Goal: Information Seeking & Learning: Find specific fact

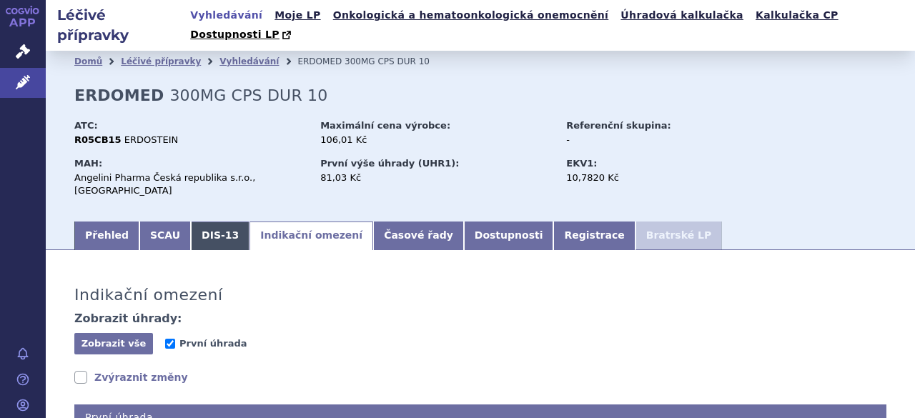
click at [202, 222] on link "DIS-13" at bounding box center [220, 236] width 59 height 29
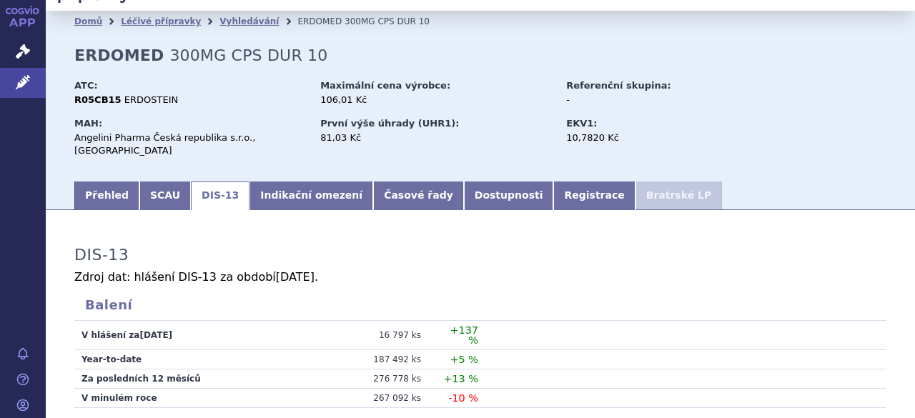
scroll to position [36, 0]
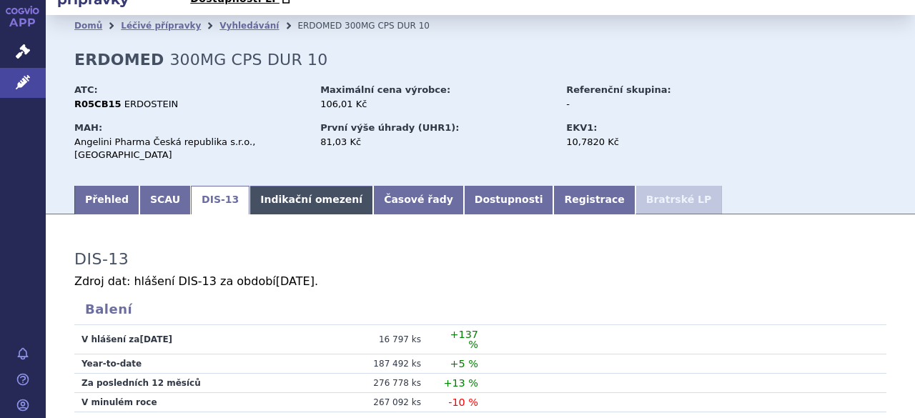
click at [266, 186] on link "Indikační omezení" at bounding box center [311, 200] width 124 height 29
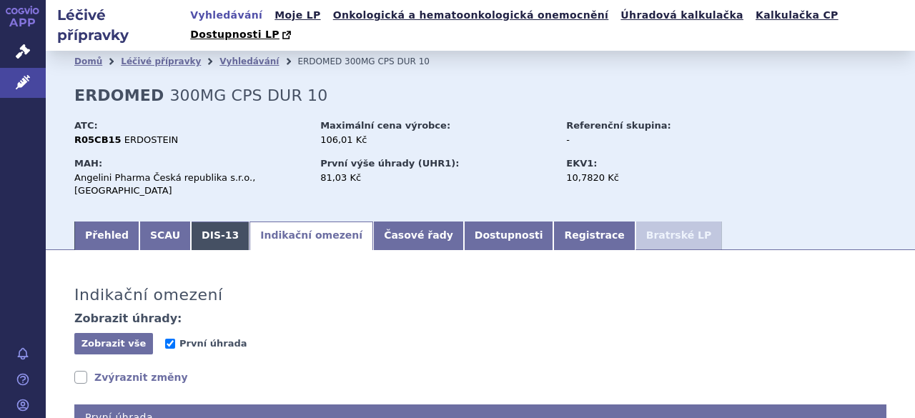
click at [206, 222] on link "DIS-13" at bounding box center [220, 236] width 59 height 29
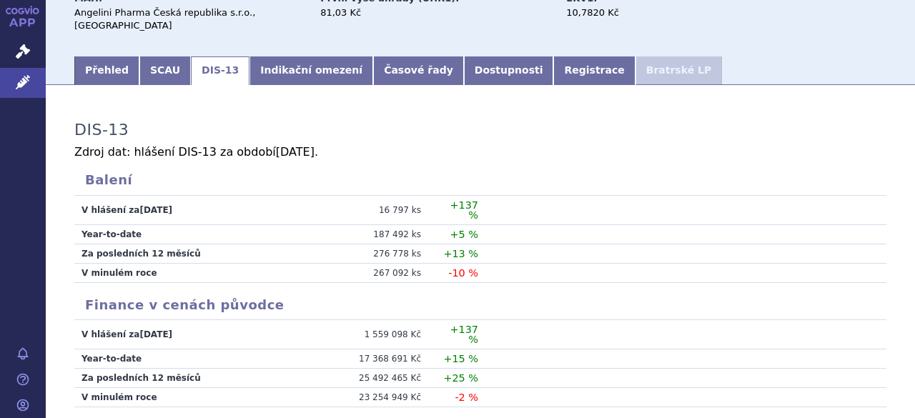
scroll to position [143, 0]
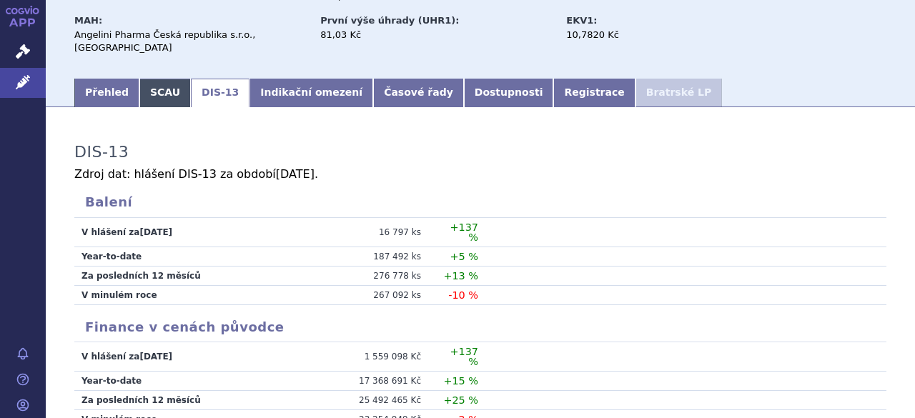
click at [153, 79] on link "SCAU" at bounding box center [164, 93] width 51 height 29
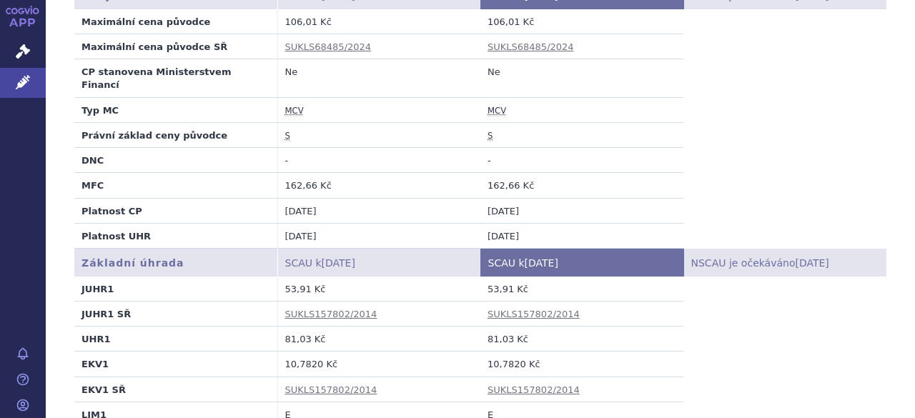
scroll to position [357, 0]
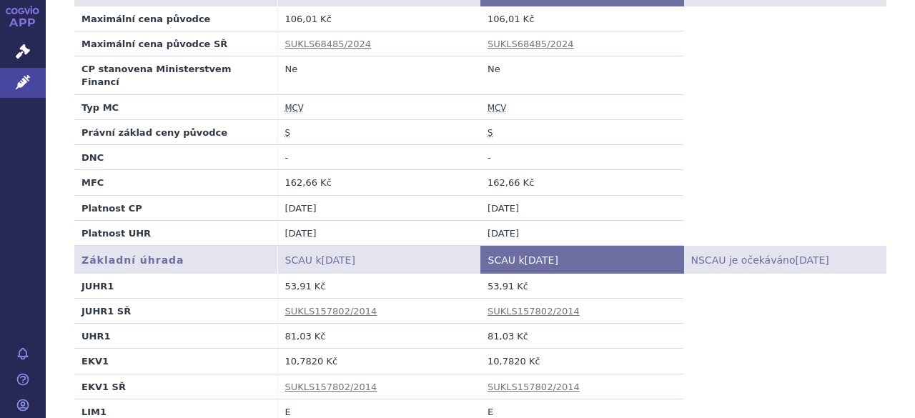
click at [487, 128] on abbr "S" at bounding box center [489, 133] width 5 height 11
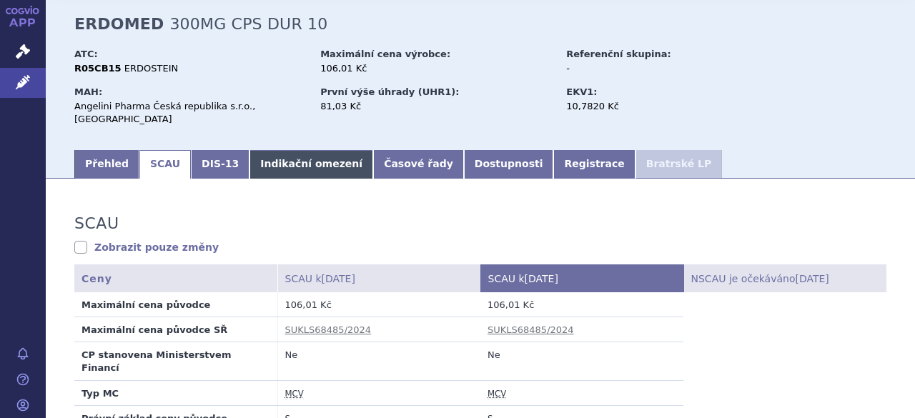
scroll to position [0, 0]
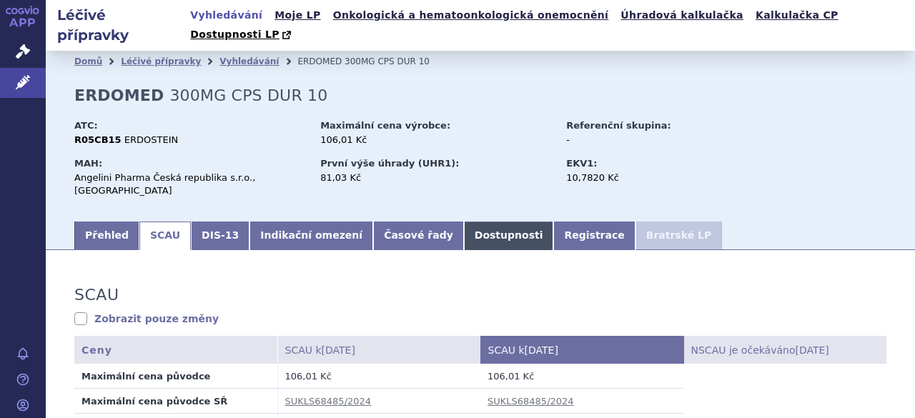
click at [464, 222] on link "Dostupnosti" at bounding box center [509, 236] width 90 height 29
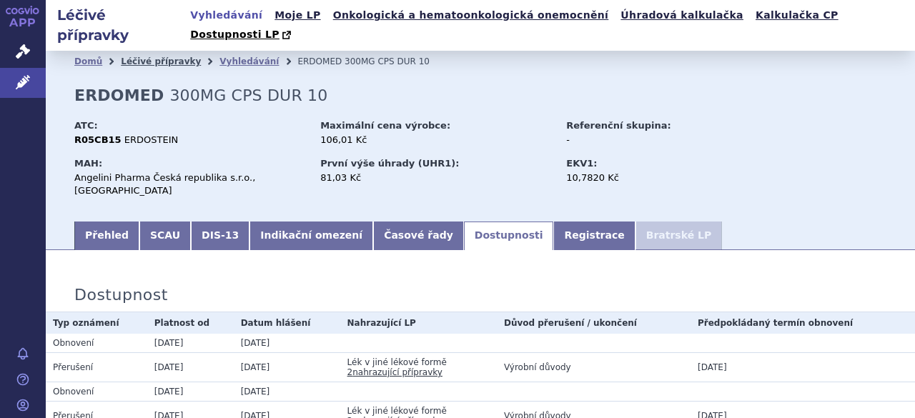
click at [151, 56] on link "Léčivé přípravky" at bounding box center [161, 61] width 80 height 10
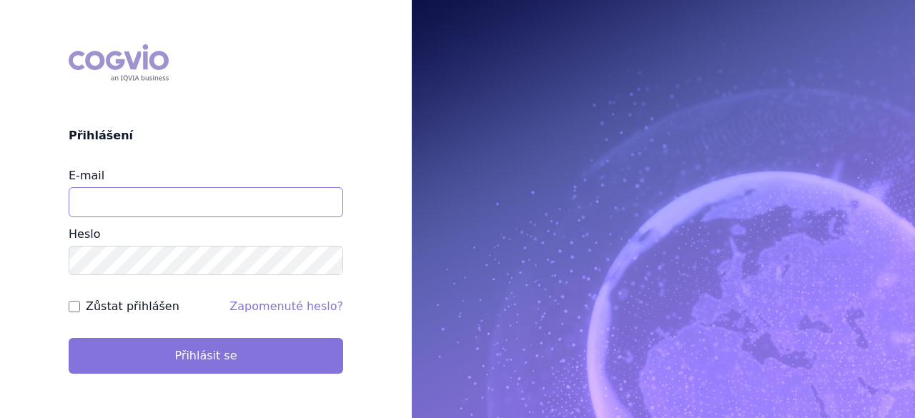
type input "[PERSON_NAME][EMAIL_ADDRESS][DOMAIN_NAME]"
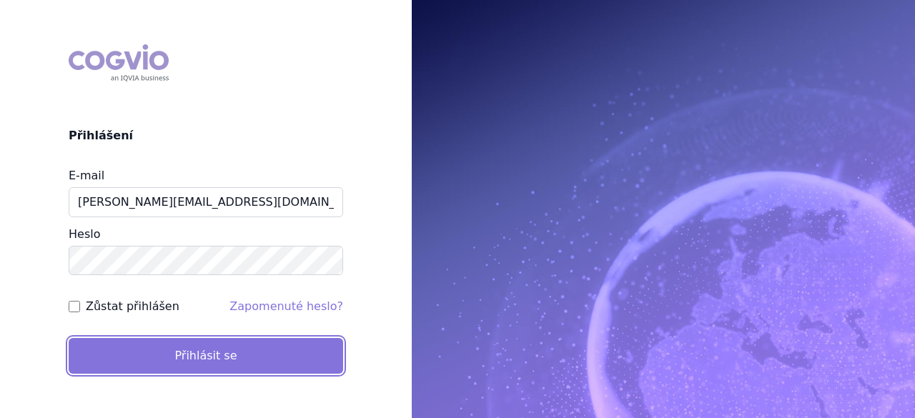
click at [218, 361] on button "Přihlásit se" at bounding box center [206, 356] width 274 height 36
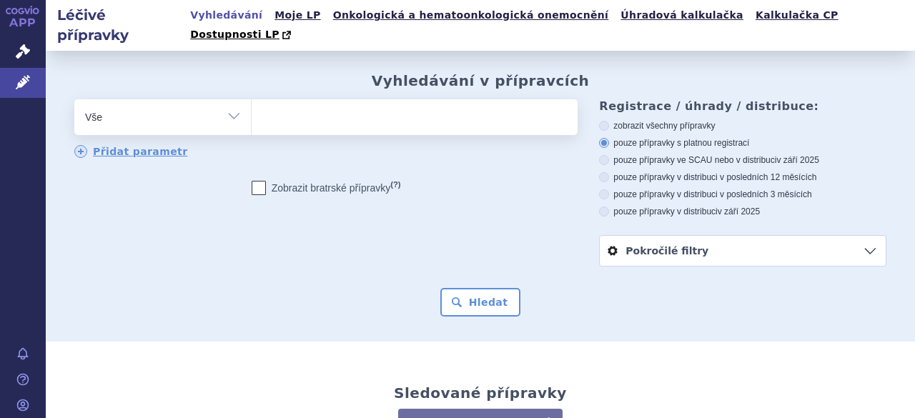
click at [294, 99] on ul at bounding box center [413, 114] width 322 height 30
click at [252, 99] on select at bounding box center [251, 117] width 1 height 36
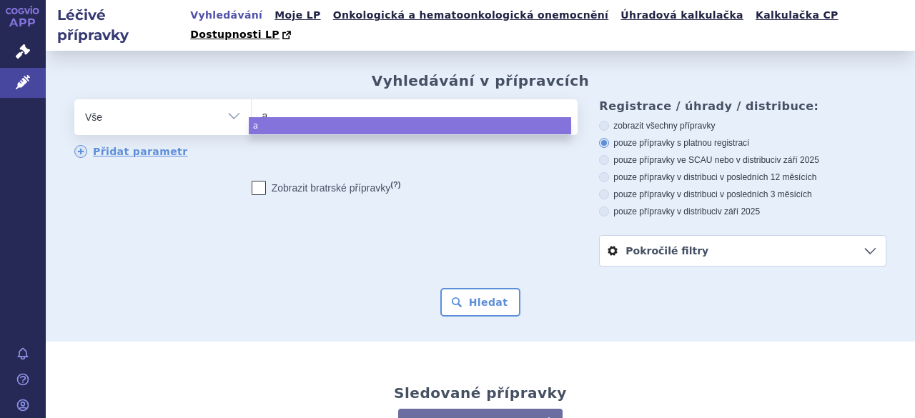
type input "au"
type input "aul"
type input "auli"
type input "aulin"
select select "aulin"
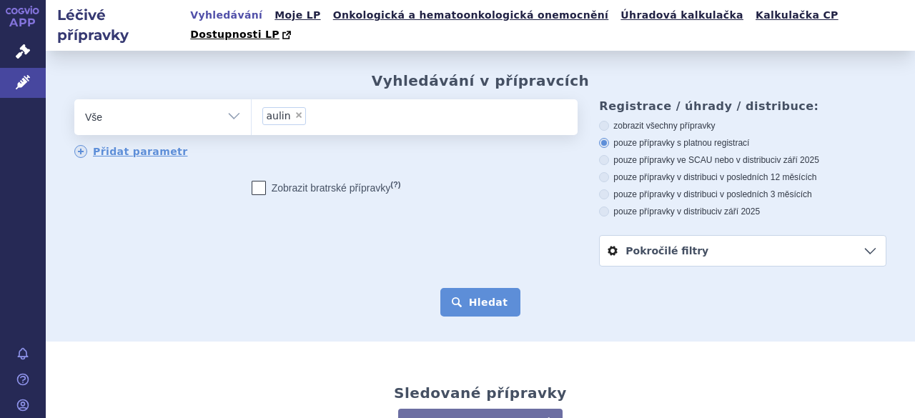
click at [490, 288] on button "Hledat" at bounding box center [480, 302] width 81 height 29
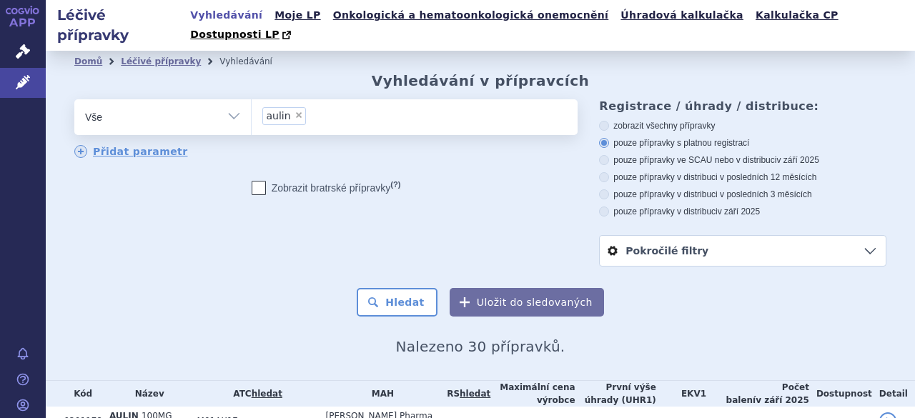
click at [297, 107] on li "× aulin" at bounding box center [284, 116] width 44 height 18
click at [252, 99] on select "aulin" at bounding box center [251, 117] width 1 height 36
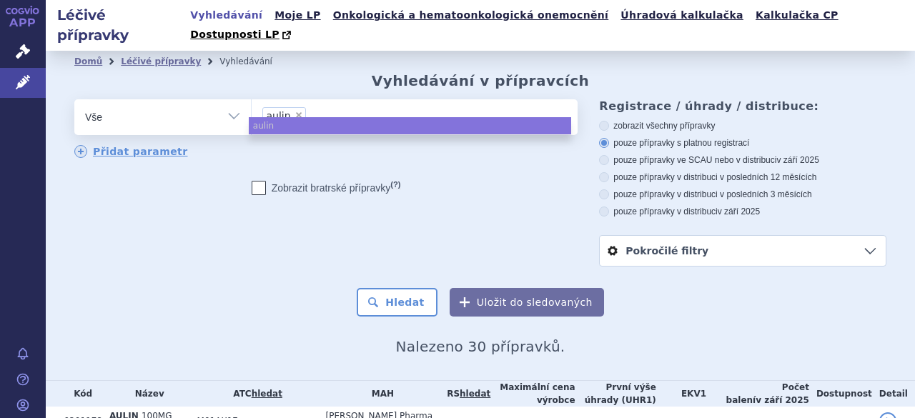
click at [294, 111] on span "×" at bounding box center [298, 115] width 9 height 9
click at [252, 99] on select "aulin" at bounding box center [251, 117] width 1 height 36
select select
type input "er"
type input "erv"
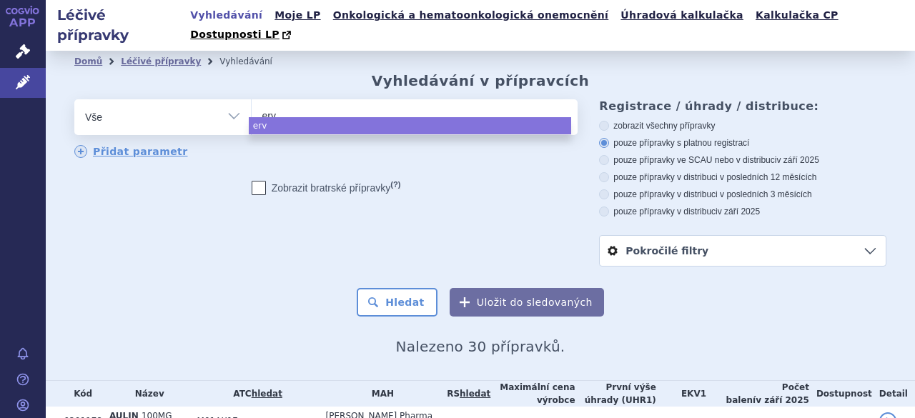
type input "er"
type input "erdo"
type input "erdome"
type input "erdomed"
select select "erdomed"
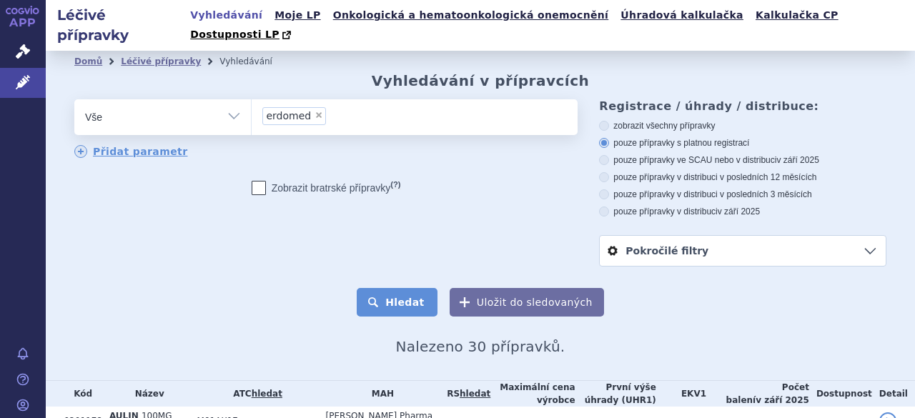
click at [404, 288] on button "Hledat" at bounding box center [397, 302] width 81 height 29
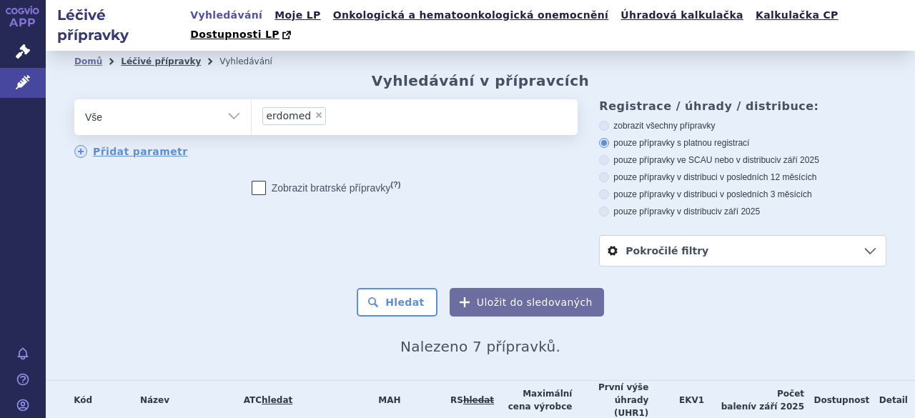
click at [161, 56] on link "Léčivé přípravky" at bounding box center [161, 61] width 80 height 10
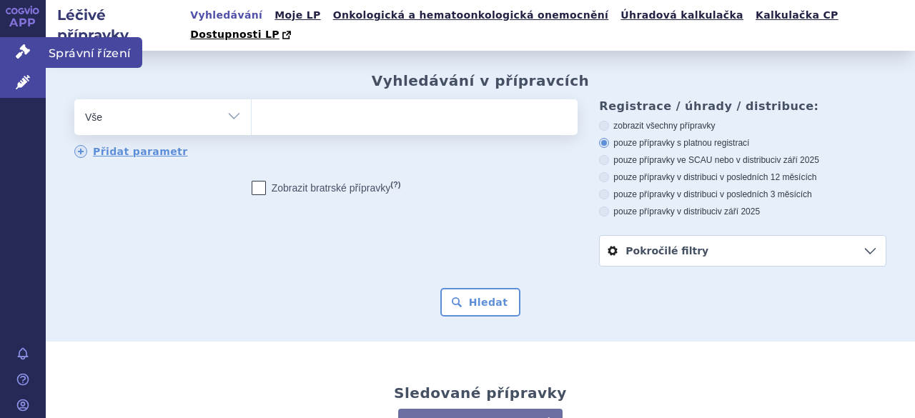
click at [24, 50] on icon at bounding box center [23, 51] width 14 height 14
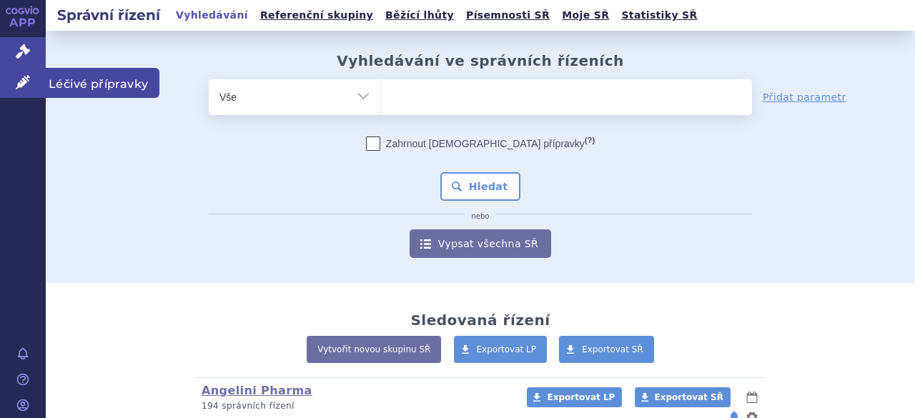
click at [30, 93] on link "Léčivé přípravky" at bounding box center [23, 83] width 46 height 30
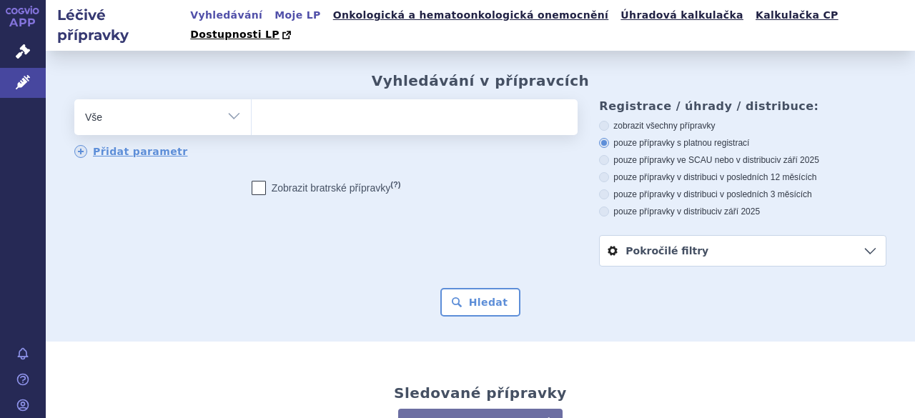
click at [277, 11] on link "Moje LP" at bounding box center [297, 15] width 54 height 19
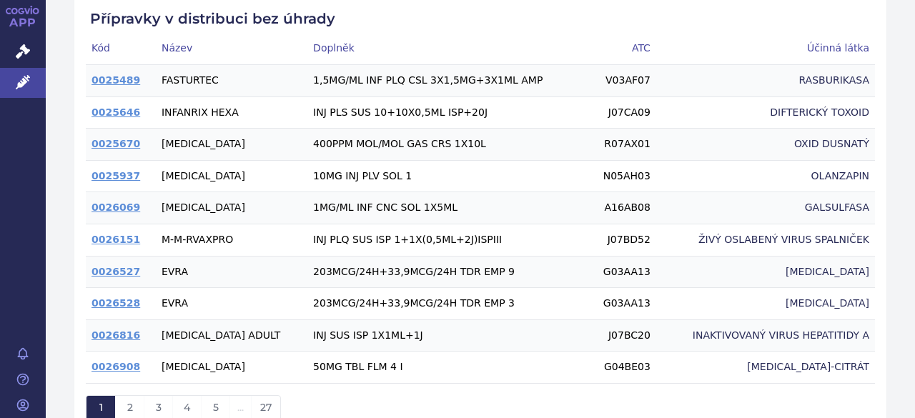
scroll to position [414, 0]
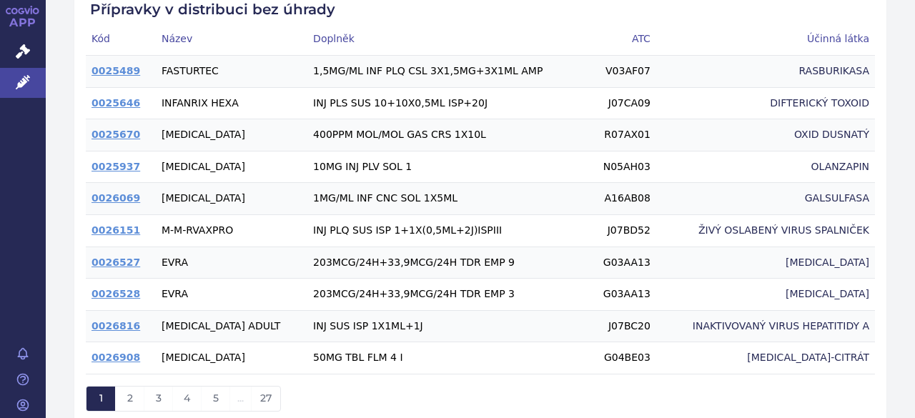
click at [338, 119] on td "400PPM MOL/MOL GAS CRS 1X10L" at bounding box center [447, 135] width 280 height 32
click at [96, 129] on link "0025670" at bounding box center [115, 134] width 49 height 11
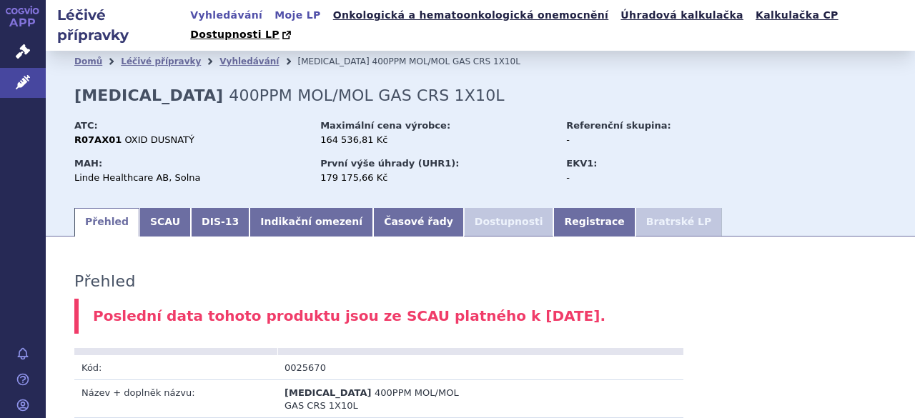
click at [289, 12] on link "Moje LP" at bounding box center [297, 15] width 54 height 19
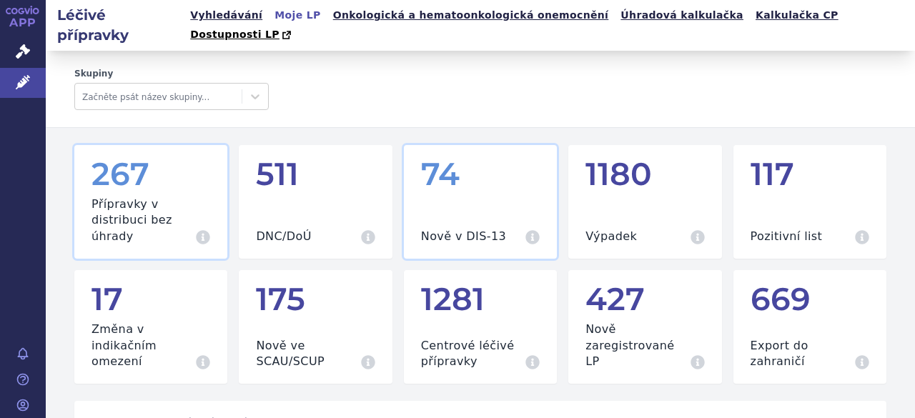
click at [523, 211] on div "Nově v DIS-13 Přípravky za [DATE] (nedistribuované v předchozím měsíci)" at bounding box center [480, 220] width 119 height 48
click at [463, 229] on h3 "Nově v DIS-13" at bounding box center [463, 237] width 85 height 16
click at [606, 174] on div "1180" at bounding box center [644, 173] width 119 height 34
click at [630, 156] on div "1180" at bounding box center [644, 173] width 119 height 34
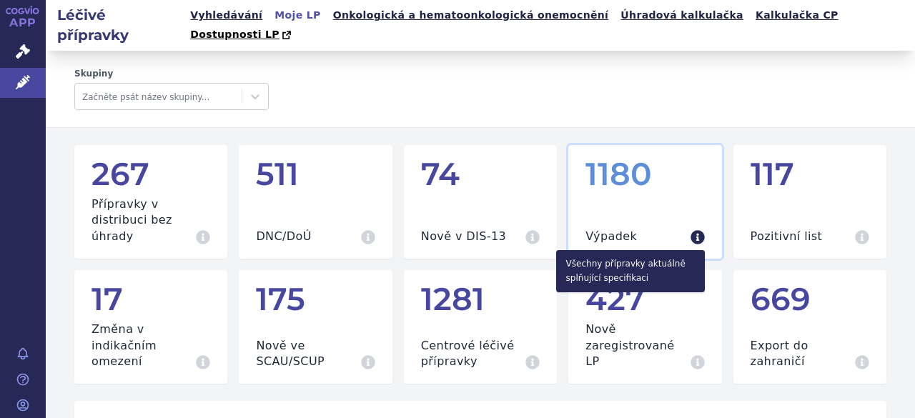
click at [690, 230] on icon at bounding box center [697, 237] width 14 height 14
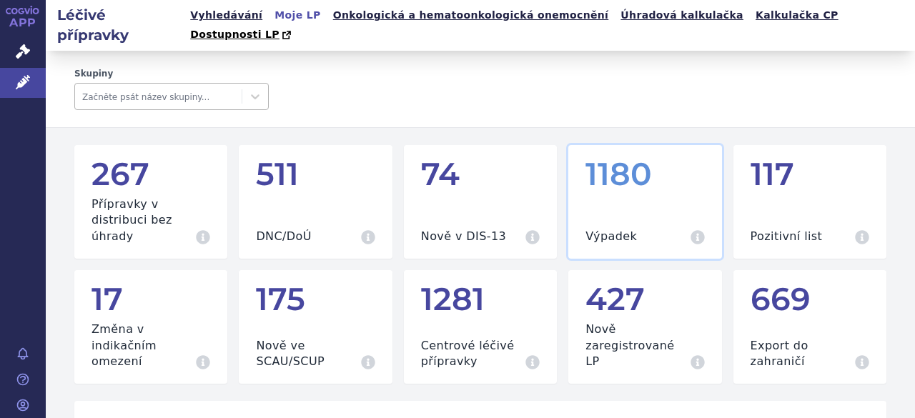
click at [227, 88] on div at bounding box center [158, 96] width 152 height 17
click at [587, 109] on div "Skupiny Začněte psát název skupiny..." at bounding box center [480, 89] width 869 height 77
click at [126, 322] on h3 "Změna v indikačním omezení" at bounding box center [141, 346] width 101 height 48
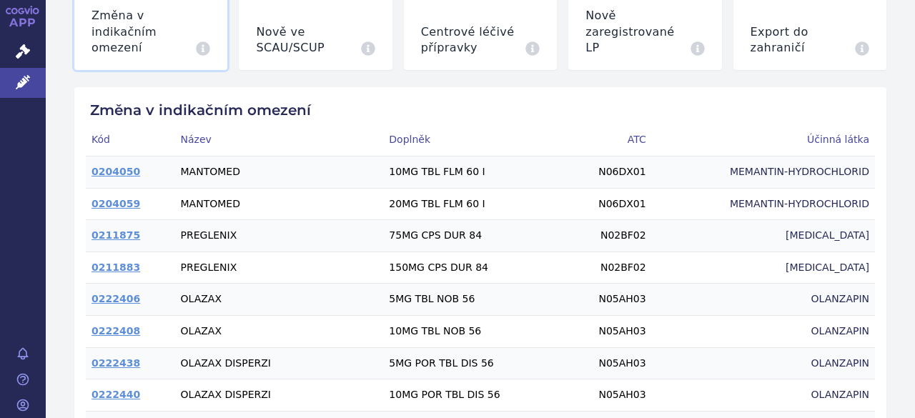
scroll to position [414, 0]
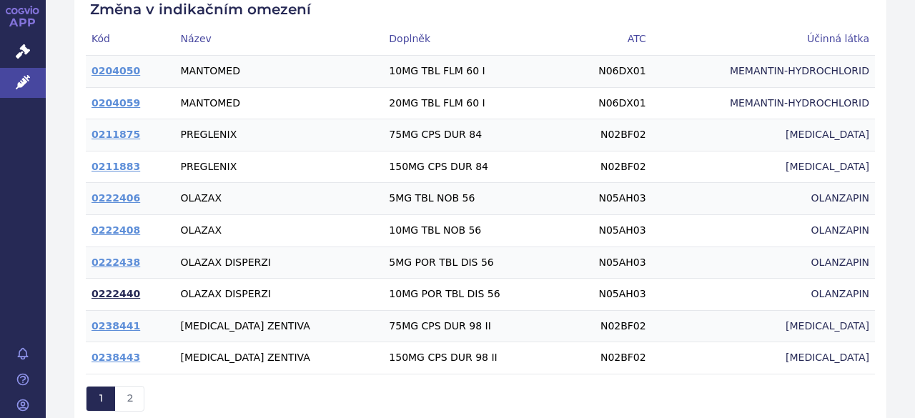
click at [109, 288] on link "0222440" at bounding box center [115, 293] width 49 height 11
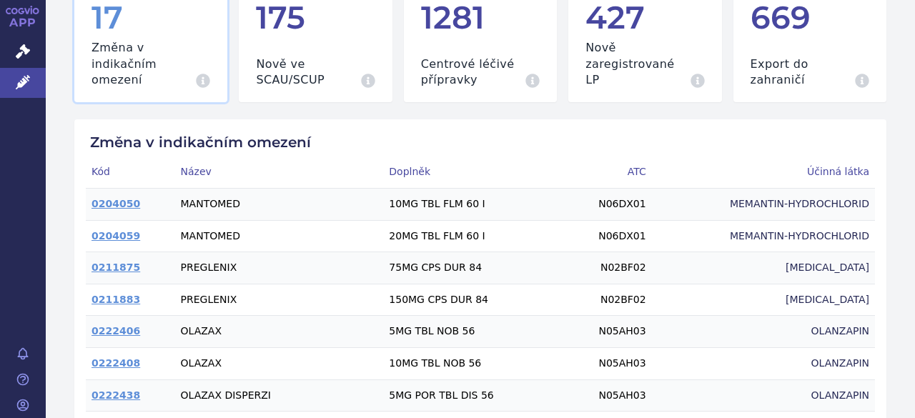
scroll to position [71, 0]
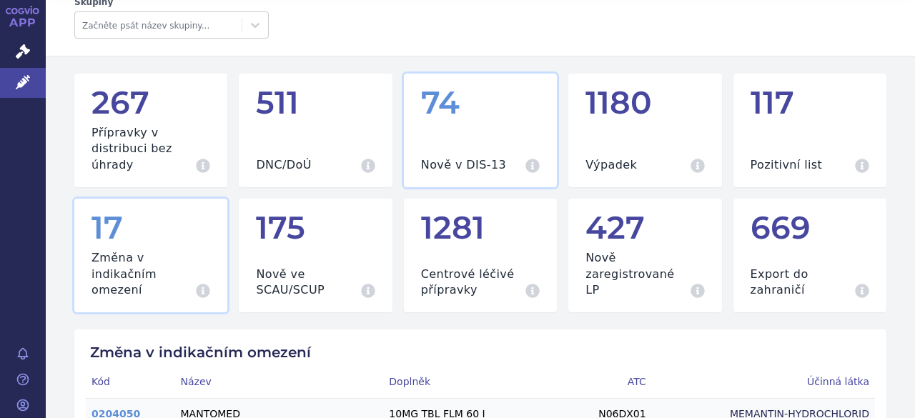
click at [460, 157] on h3 "Nově v DIS-13" at bounding box center [463, 165] width 85 height 16
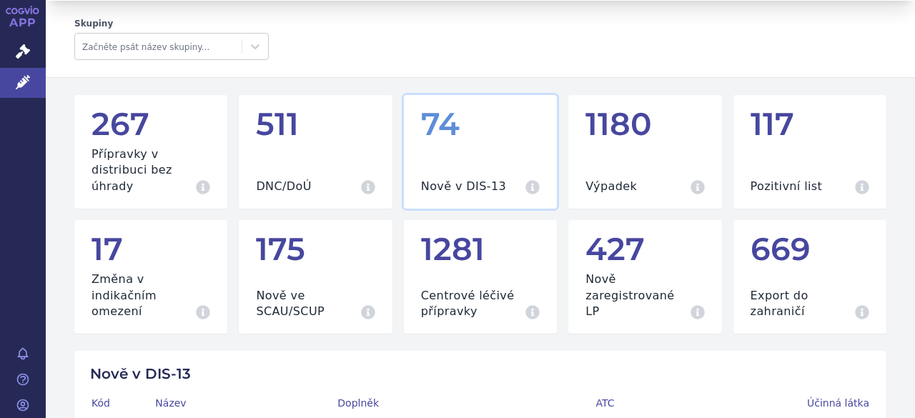
scroll to position [71, 0]
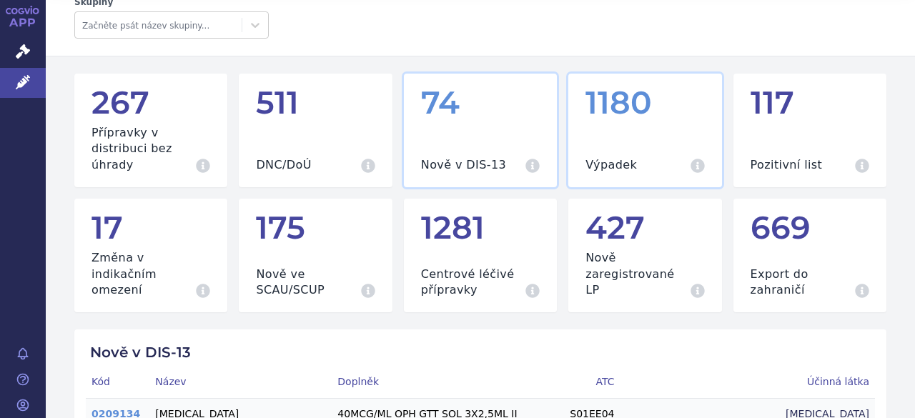
click at [632, 125] on div "Výpadek Všechny přípravky aktuálně splňující specifikaci" at bounding box center [644, 149] width 119 height 48
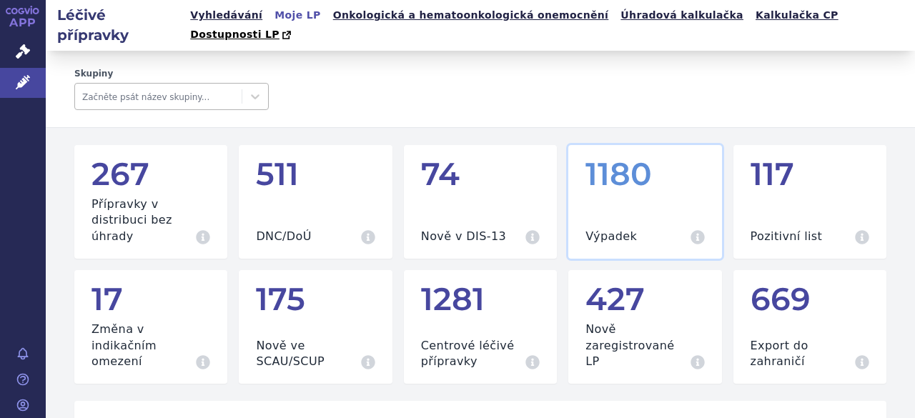
click at [153, 88] on div at bounding box center [158, 96] width 152 height 17
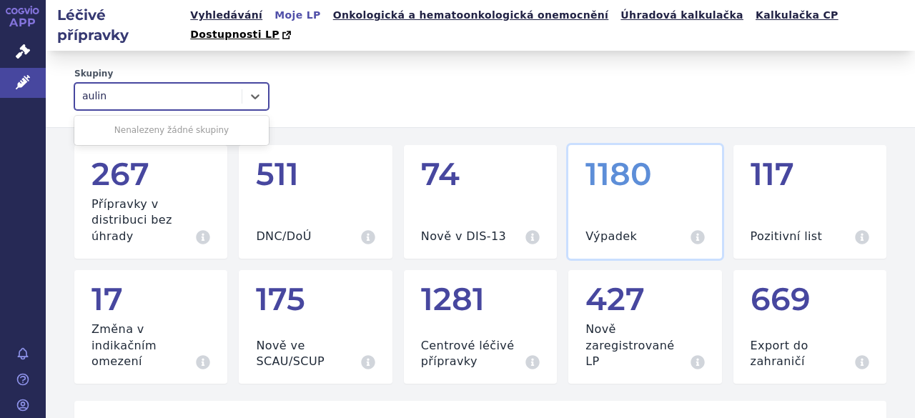
type input "aulin"
type input "nimesulid"
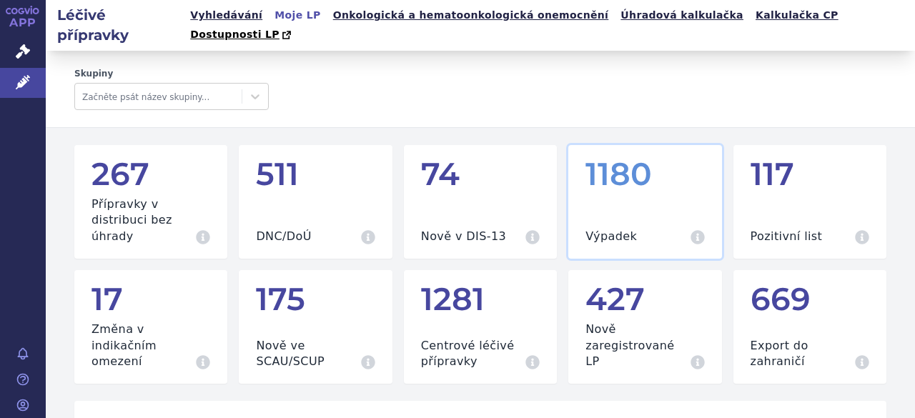
click at [373, 68] on div "Skupiny Začněte psát název skupiny..." at bounding box center [480, 89] width 812 height 42
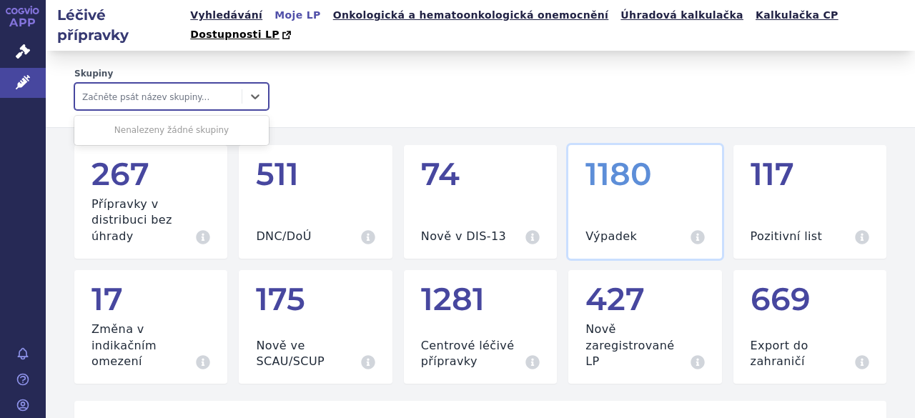
click at [170, 88] on div at bounding box center [158, 96] width 152 height 17
paste input "M01AX17"
type input "M01AX17"
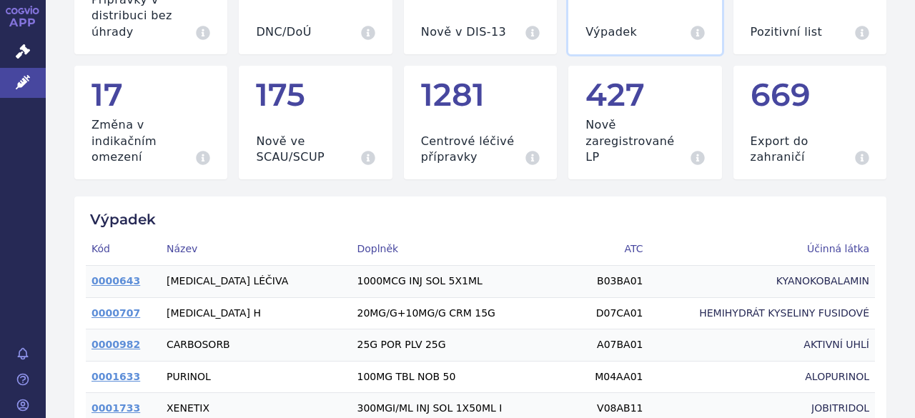
scroll to position [357, 0]
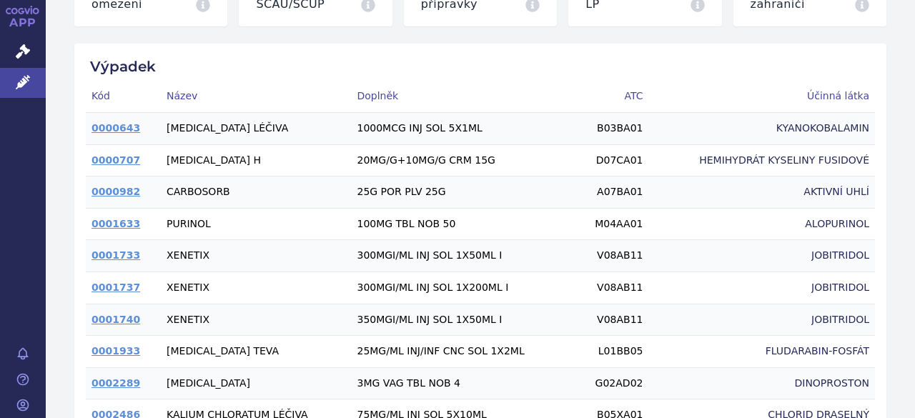
click at [619, 81] on th "ATC" at bounding box center [611, 96] width 74 height 31
click at [627, 81] on th "ATC" at bounding box center [611, 96] width 74 height 31
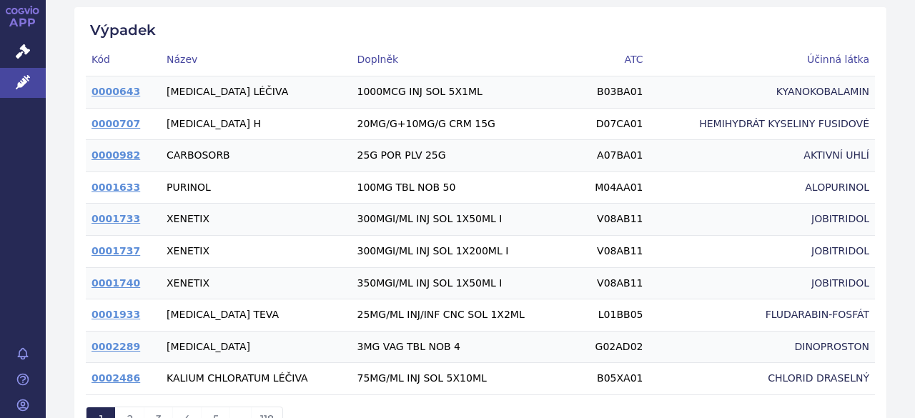
scroll to position [414, 0]
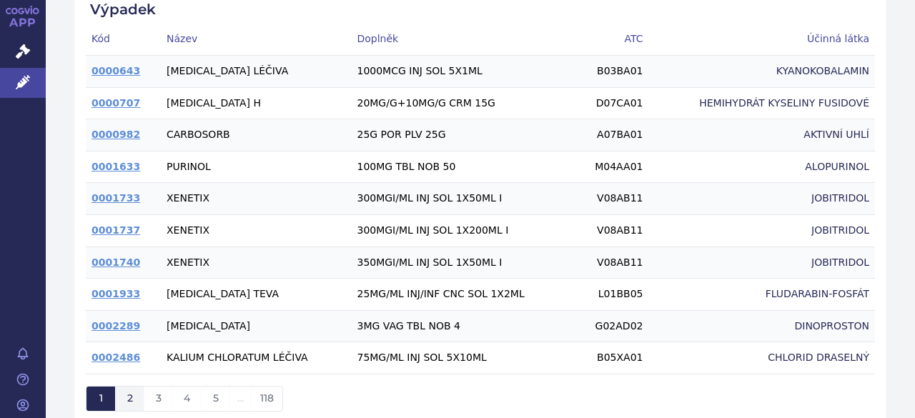
click at [130, 392] on span "2" at bounding box center [130, 398] width 6 height 13
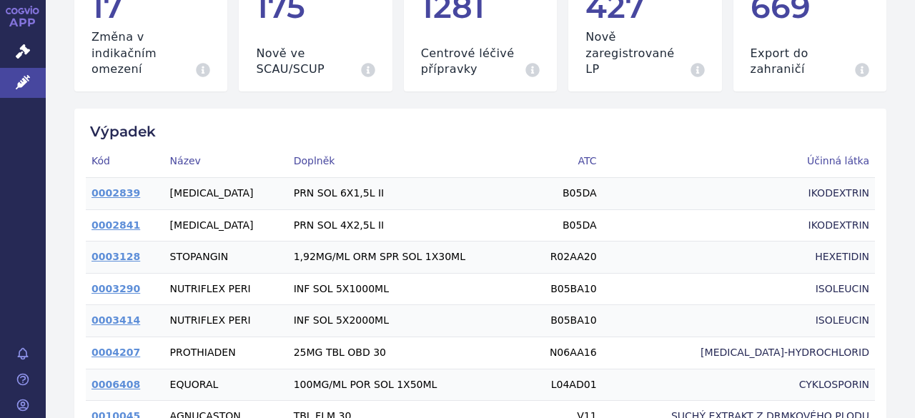
scroll to position [200, 0]
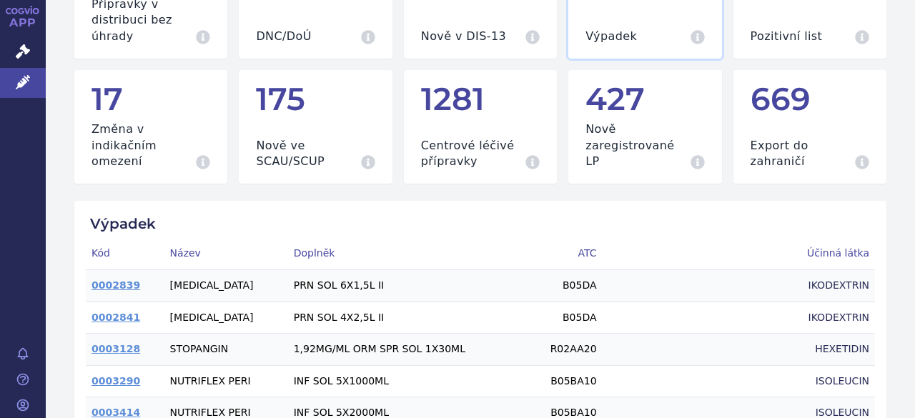
click at [574, 240] on th "ATC" at bounding box center [564, 253] width 76 height 31
click at [574, 238] on th "ATC" at bounding box center [564, 253] width 76 height 31
click at [583, 238] on th "ATC" at bounding box center [564, 253] width 76 height 31
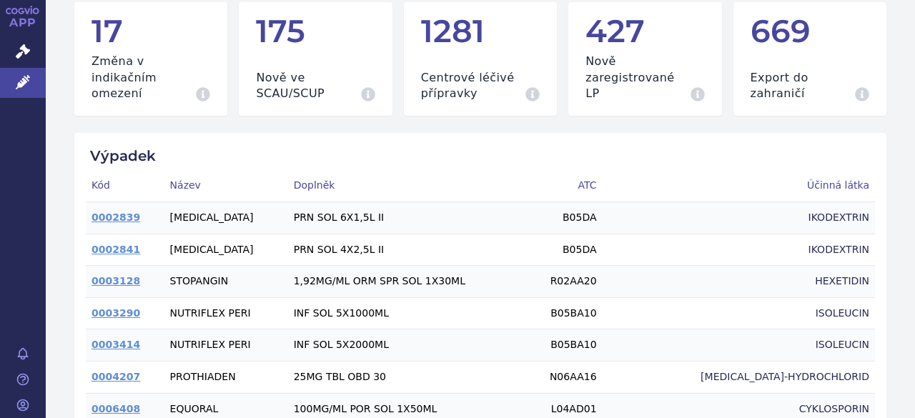
scroll to position [343, 0]
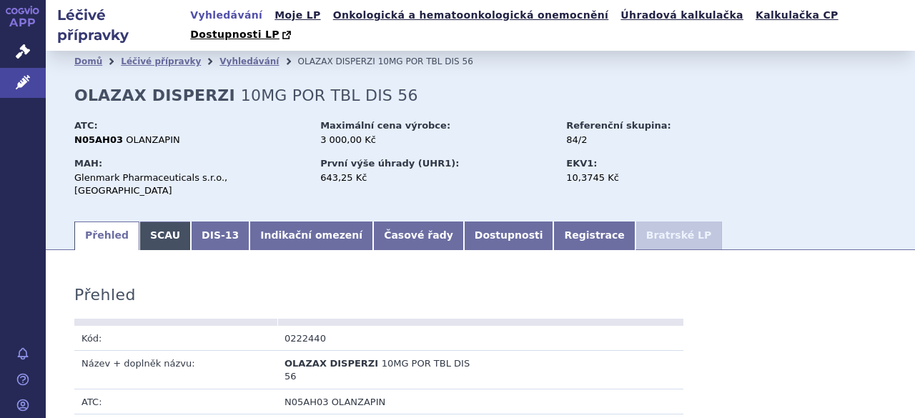
click at [162, 222] on link "SCAU" at bounding box center [164, 236] width 51 height 29
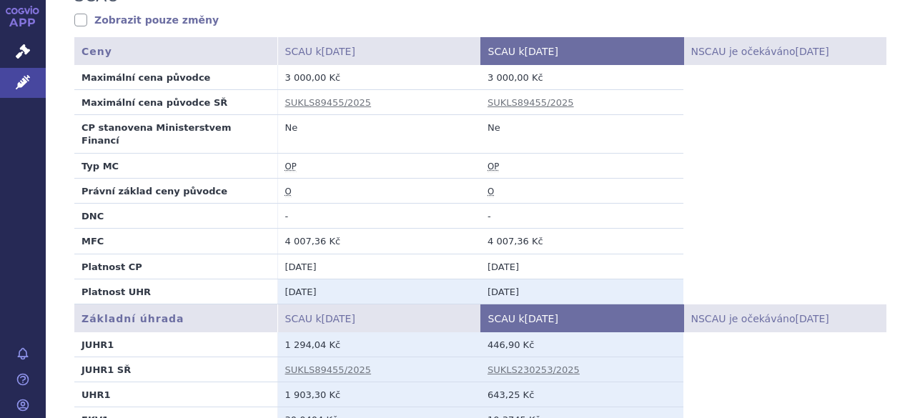
scroll to position [282, 0]
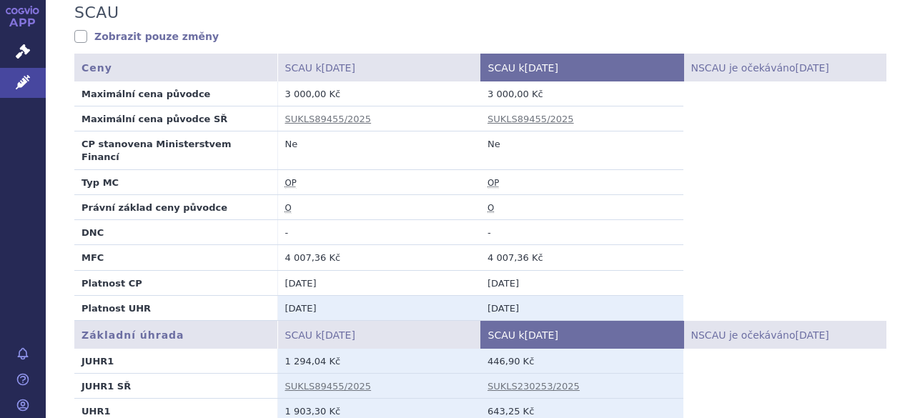
click at [524, 373] on td "SUKLS230253/2025" at bounding box center [581, 385] width 203 height 25
click at [527, 381] on link "SUKLS230253/2025" at bounding box center [533, 386] width 92 height 11
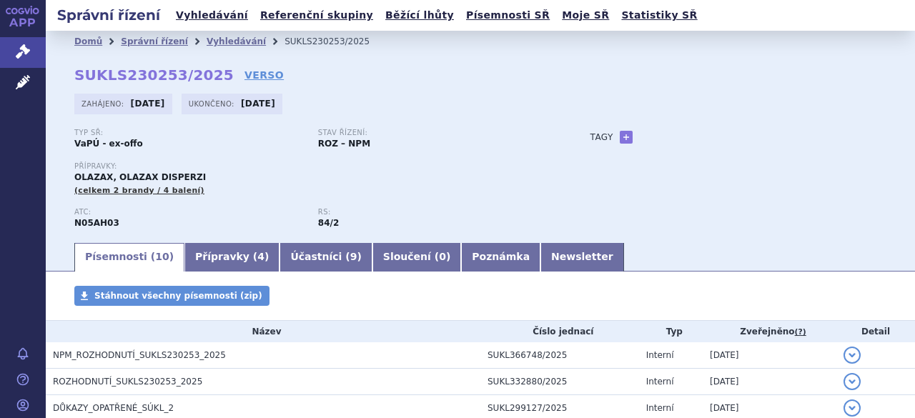
scroll to position [273, 0]
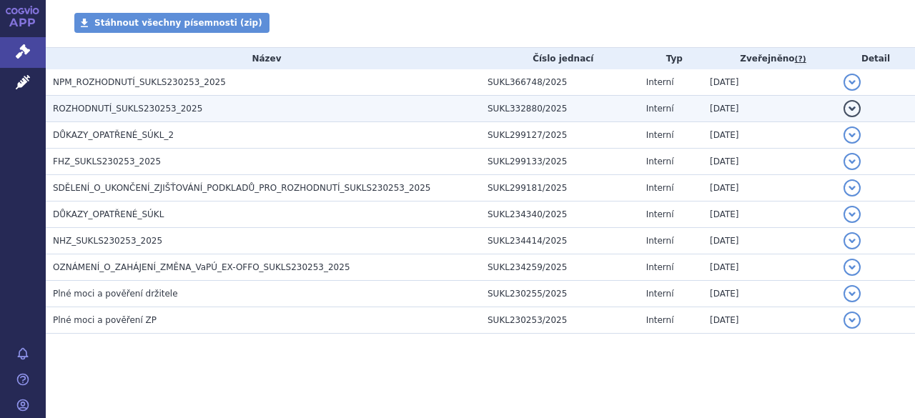
click at [143, 105] on span "ROZHODNUTÍ_SUKLS230253_2025" at bounding box center [127, 109] width 149 height 10
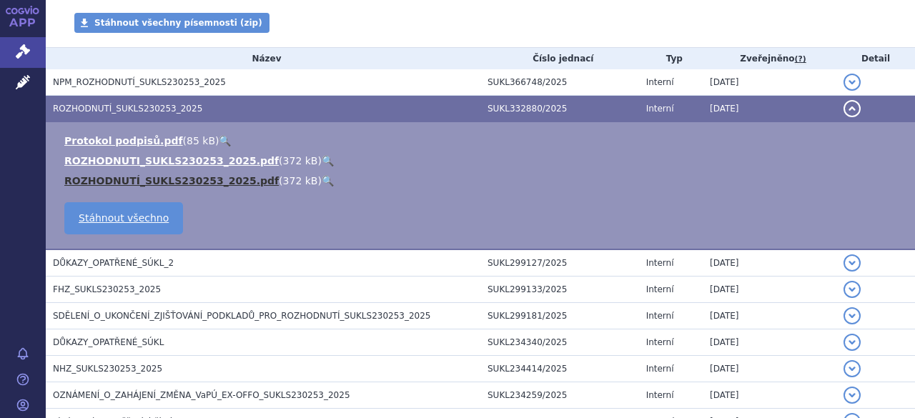
click at [179, 179] on link "ROZHODNUTÍ_SUKLS230253_2025.pdf" at bounding box center [171, 180] width 214 height 11
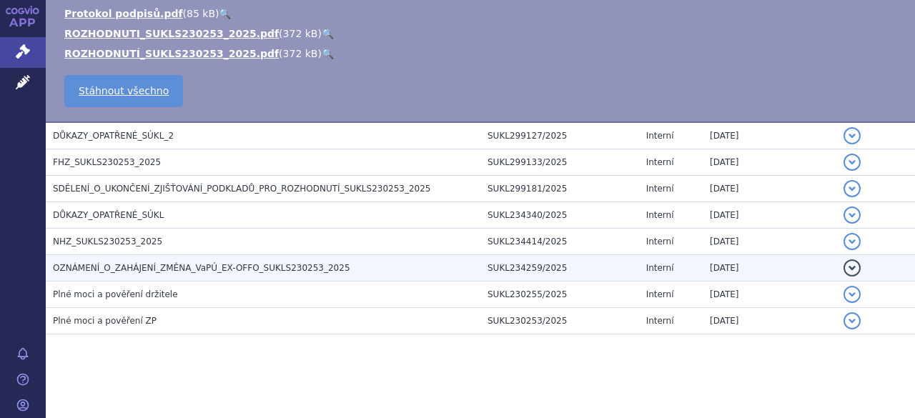
click at [212, 263] on span "OZNÁMENÍ_O_ZAHÁJENÍ_ZMĚNA_VaPÚ_EX-OFFO_SUKLS230253_2025" at bounding box center [201, 268] width 297 height 10
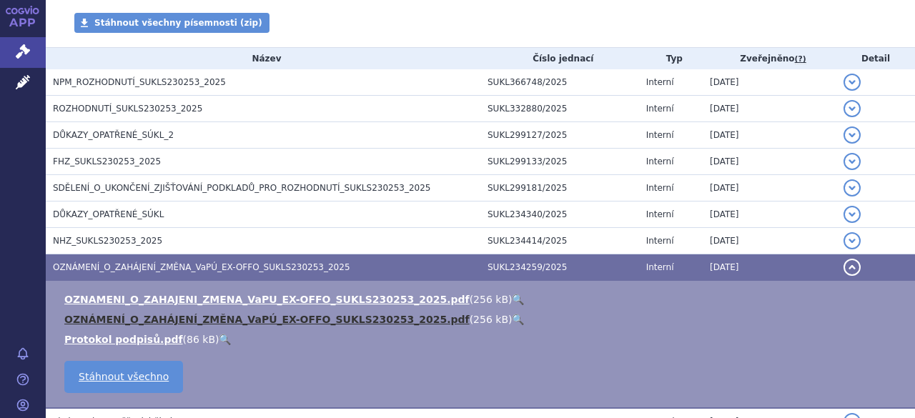
click at [229, 319] on link "OZNÁMENÍ_O_ZAHÁJENÍ_ZMĚNA_VaPÚ_EX-OFFO_SUKLS230253_2025.pdf" at bounding box center [266, 319] width 405 height 11
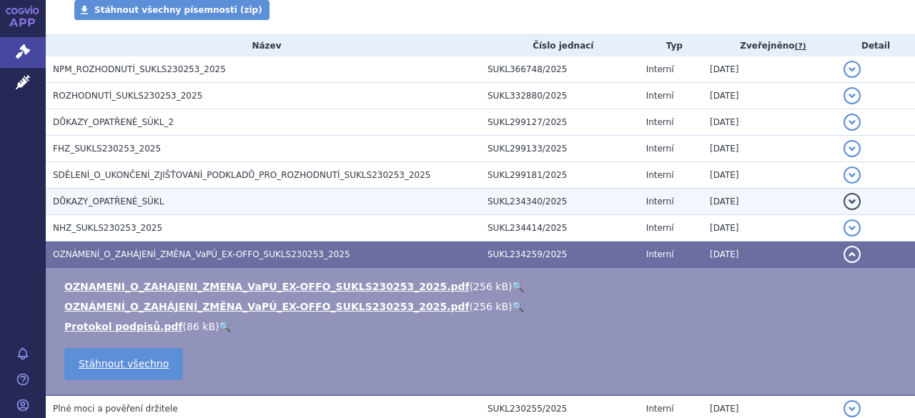
scroll to position [0, 0]
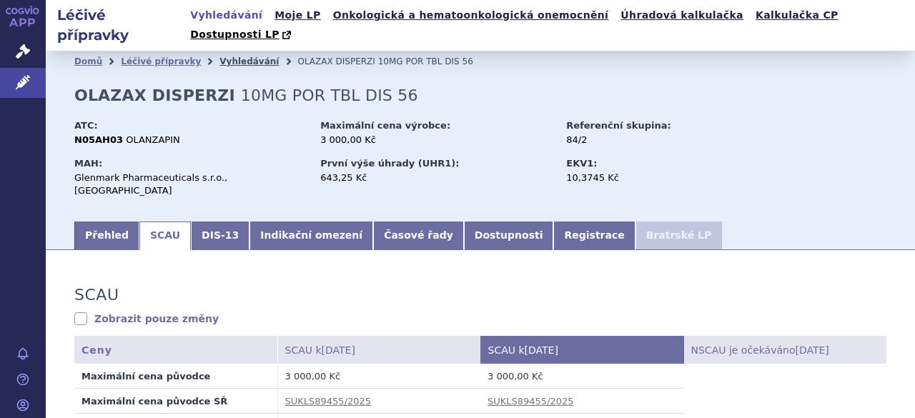
click at [230, 56] on link "Vyhledávání" at bounding box center [248, 61] width 59 height 10
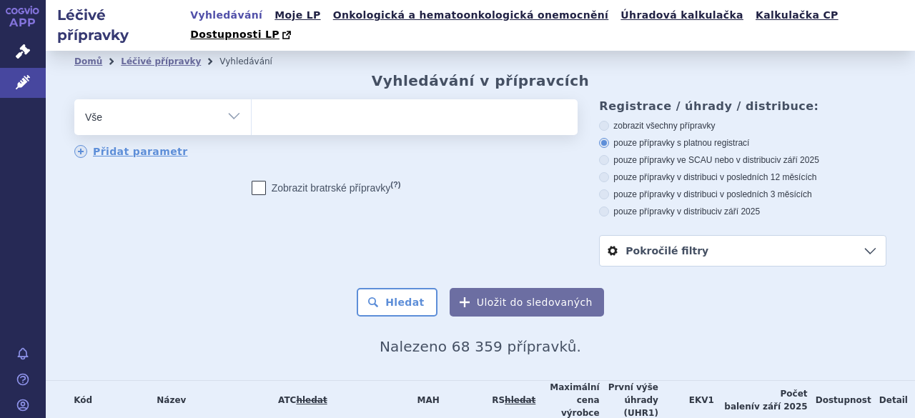
click at [309, 102] on ul at bounding box center [413, 114] width 322 height 30
click at [252, 102] on select at bounding box center [251, 117] width 1 height 36
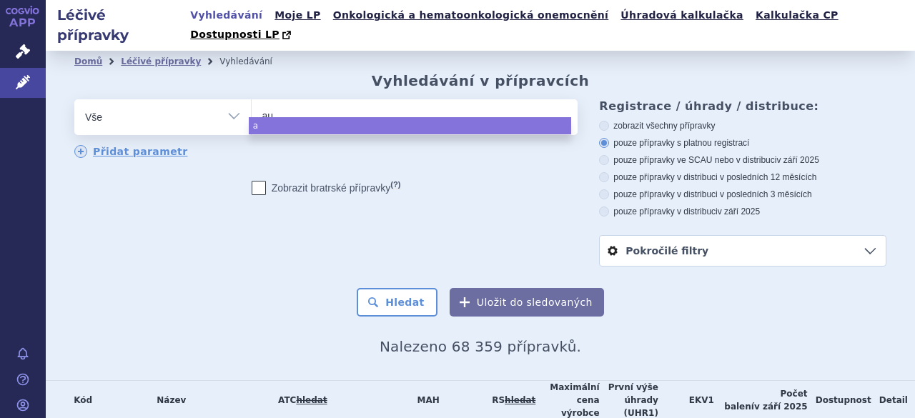
type input "aul"
type input "auli"
type input "aulin"
select select "aulin"
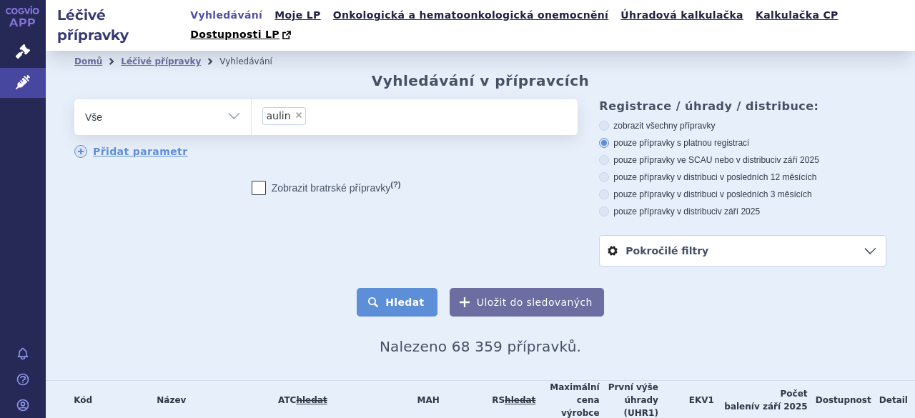
click at [409, 288] on button "Hledat" at bounding box center [397, 302] width 81 height 29
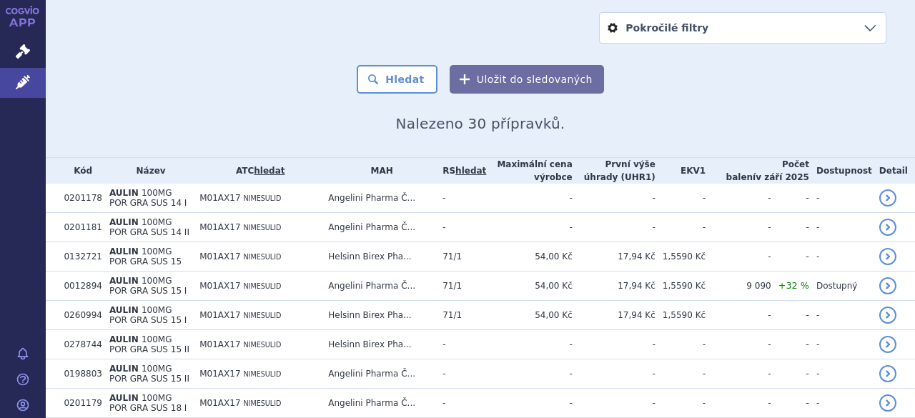
scroll to position [286, 0]
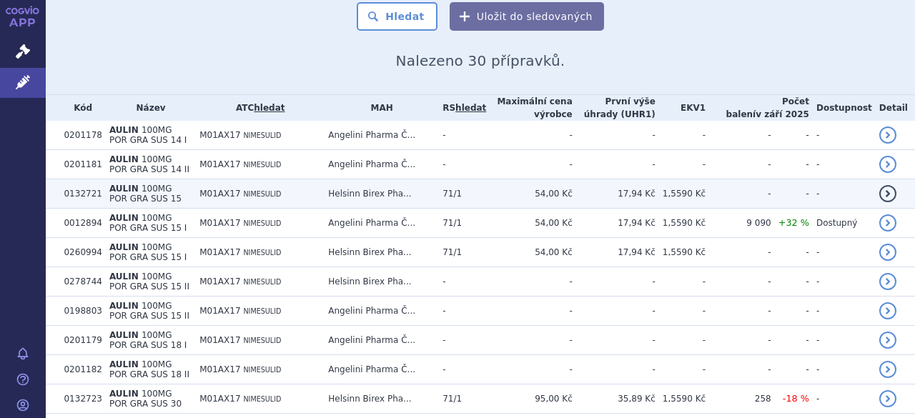
click at [879, 185] on link "detail" at bounding box center [887, 193] width 17 height 17
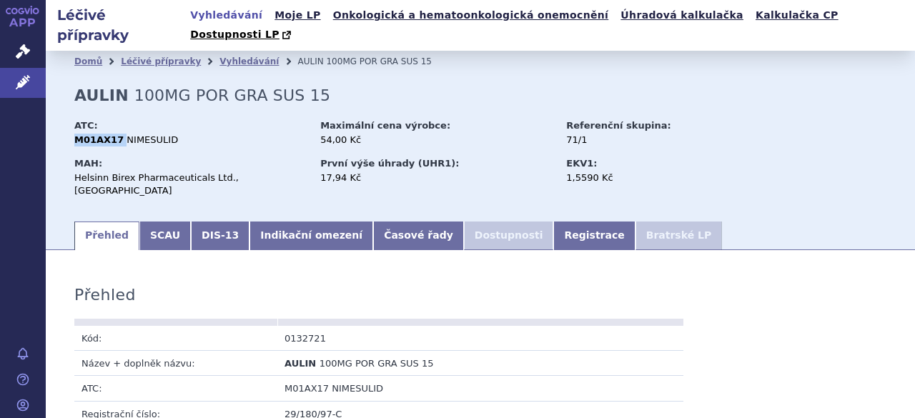
drag, startPoint x: 76, startPoint y: 119, endPoint x: 119, endPoint y: 124, distance: 43.9
click at [119, 134] on div "M01AX17 NIMESULID" at bounding box center [190, 140] width 232 height 13
copy div "M01AX17"
